Goal: Transaction & Acquisition: Purchase product/service

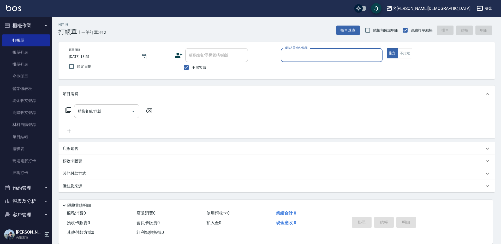
click at [20, 51] on link "帳單列表" at bounding box center [26, 52] width 48 height 12
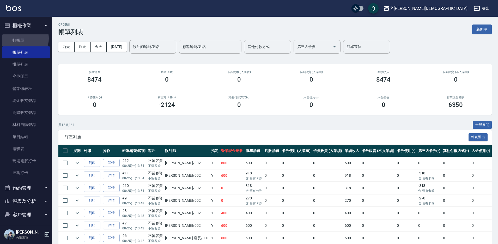
drag, startPoint x: 19, startPoint y: 38, endPoint x: 62, endPoint y: 35, distance: 42.6
click at [19, 38] on link "打帳單" at bounding box center [26, 40] width 48 height 12
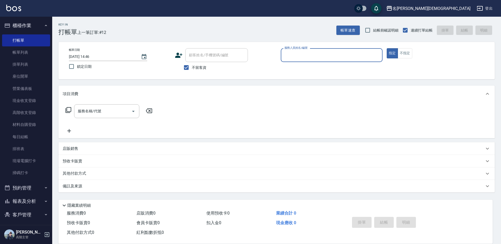
click at [302, 57] on input "服務人員姓名/編號" at bounding box center [331, 55] width 97 height 9
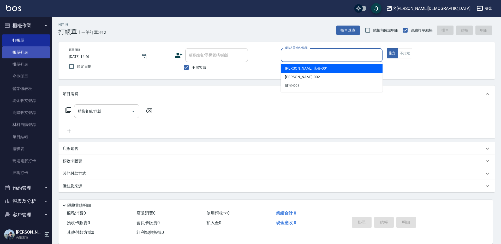
click at [17, 55] on link "帳單列表" at bounding box center [26, 52] width 48 height 12
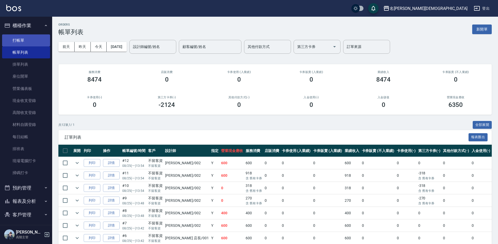
drag, startPoint x: 19, startPoint y: 42, endPoint x: 43, endPoint y: 36, distance: 25.2
click at [19, 42] on link "打帳單" at bounding box center [26, 40] width 48 height 12
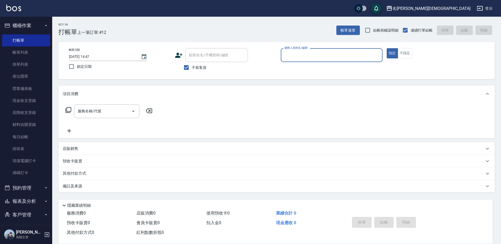
drag, startPoint x: 312, startPoint y: 51, endPoint x: 313, endPoint y: 59, distance: 8.1
click at [312, 51] on input "服務人員姓名/編號" at bounding box center [331, 55] width 97 height 9
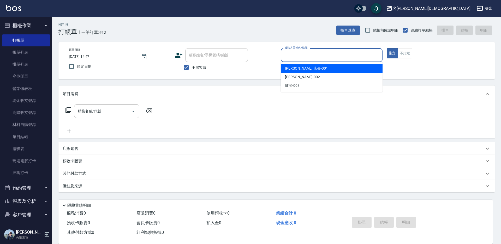
drag, startPoint x: 310, startPoint y: 66, endPoint x: 281, endPoint y: 72, distance: 29.8
click at [310, 66] on div "[PERSON_NAME] 店長 -001" at bounding box center [332, 68] width 102 height 9
type input "[PERSON_NAME] 店長-001"
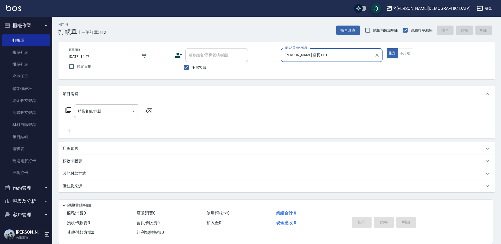
click at [69, 110] on icon at bounding box center [68, 110] width 6 height 6
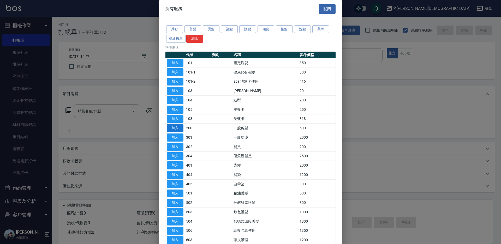
click at [173, 127] on button "加入" at bounding box center [175, 128] width 17 height 8
type input "一般剪髮(200)"
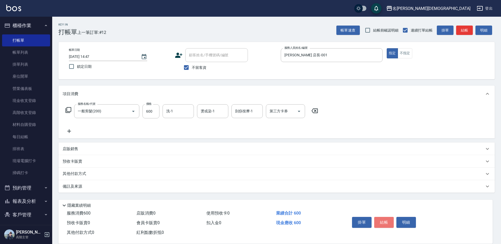
drag, startPoint x: 378, startPoint y: 221, endPoint x: 374, endPoint y: 220, distance: 4.4
click at [378, 221] on button "結帳" at bounding box center [384, 222] width 20 height 11
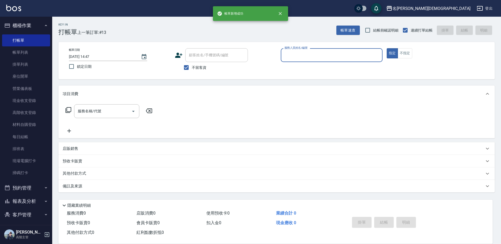
click at [290, 55] on input "服務人員姓名/編號" at bounding box center [331, 55] width 97 height 9
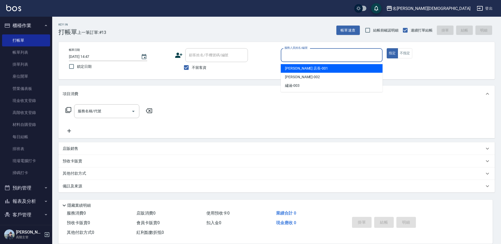
click at [296, 70] on span "[PERSON_NAME] 店長 -001" at bounding box center [306, 68] width 43 height 5
type input "[PERSON_NAME] 店長-001"
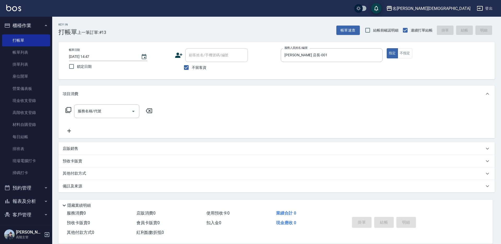
click at [66, 108] on icon at bounding box center [68, 110] width 6 height 6
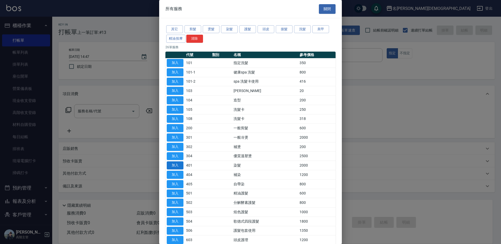
click at [174, 165] on button "加入" at bounding box center [175, 165] width 17 height 8
type input "染髮(401)"
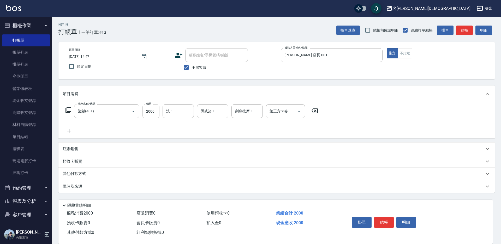
click at [151, 110] on input "2000" at bounding box center [150, 111] width 17 height 14
type input "2900"
click at [183, 110] on input "洗-1" at bounding box center [178, 111] width 27 height 9
drag, startPoint x: 183, startPoint y: 141, endPoint x: 239, endPoint y: 141, distance: 56.1
click at [183, 143] on div "繡涵 -003" at bounding box center [177, 147] width 31 height 9
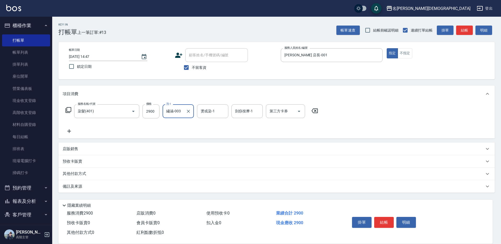
type input "繡涵-003"
click at [382, 220] on button "結帳" at bounding box center [384, 222] width 20 height 11
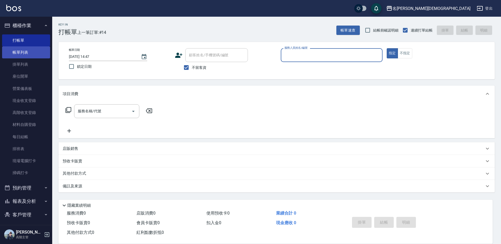
click at [36, 51] on link "帳單列表" at bounding box center [26, 52] width 48 height 12
